Goal: Register for event/course

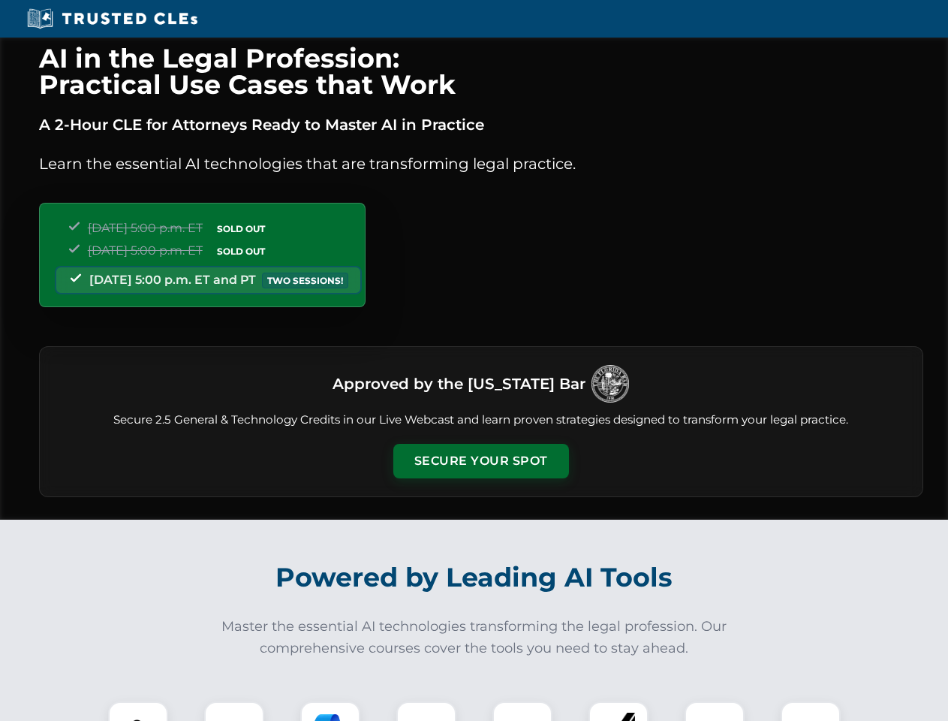
click at [481, 461] on button "Secure Your Spot" at bounding box center [481, 461] width 176 height 35
click at [138, 711] on img at bounding box center [138, 732] width 44 height 44
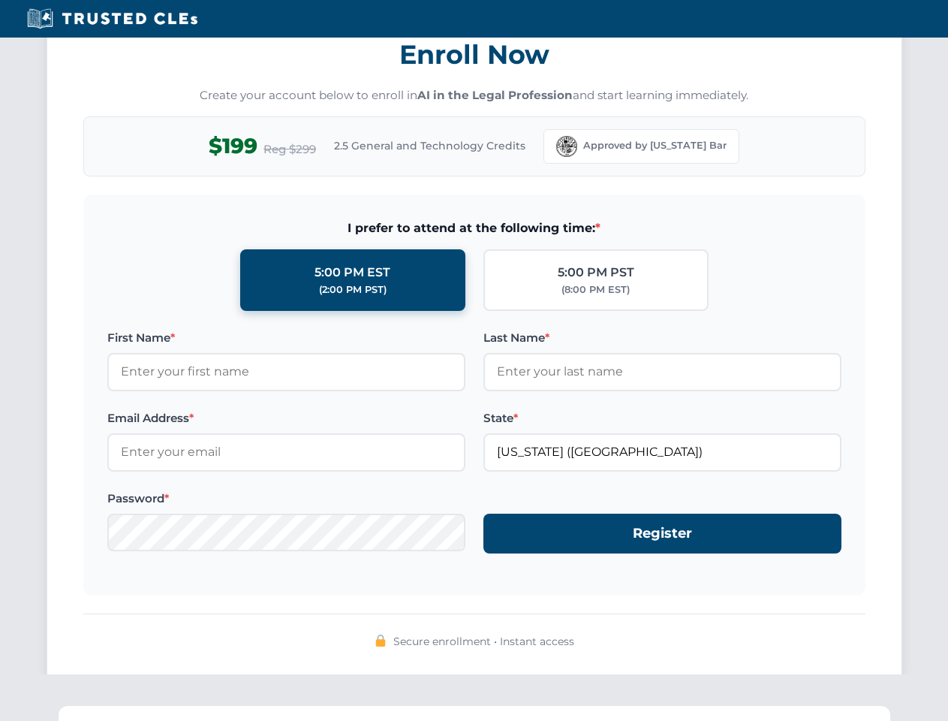
scroll to position [1474, 0]
